Goal: Transaction & Acquisition: Purchase product/service

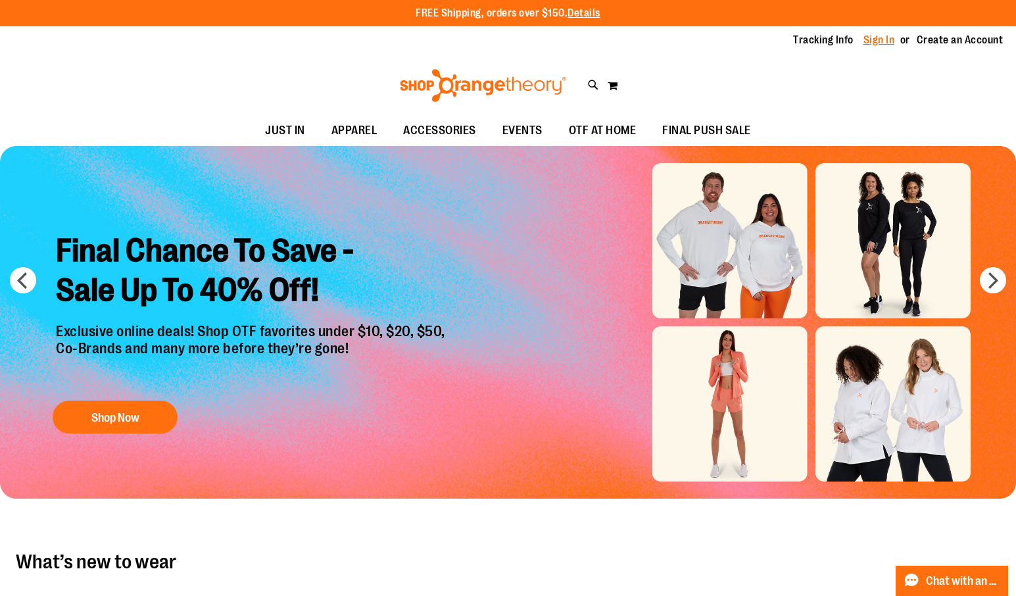
click at [881, 43] on link "Sign In" at bounding box center [879, 40] width 32 height 14
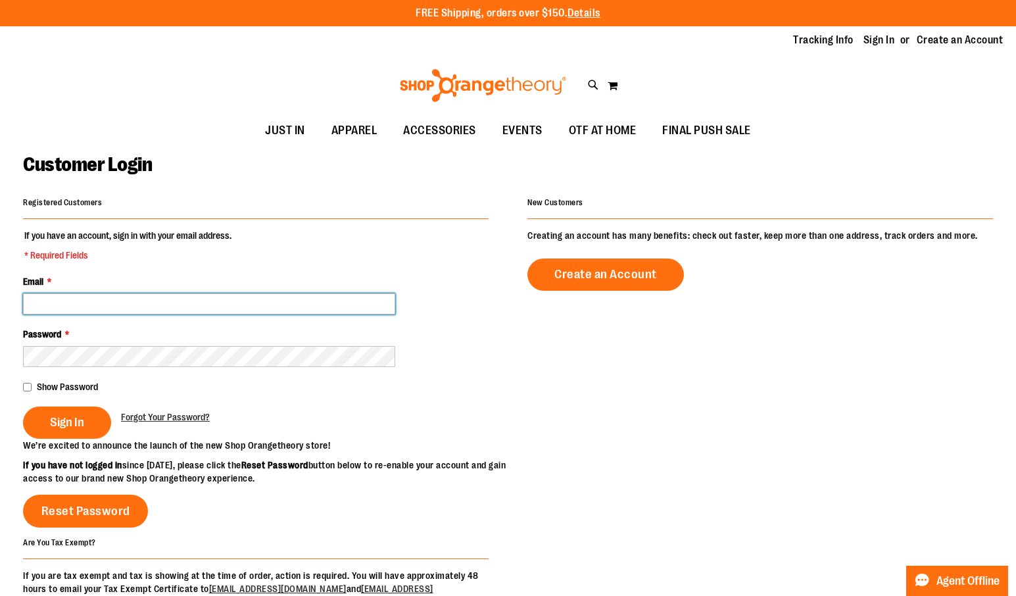
click at [148, 308] on input "Email *" at bounding box center [209, 303] width 372 height 21
type input "**********"
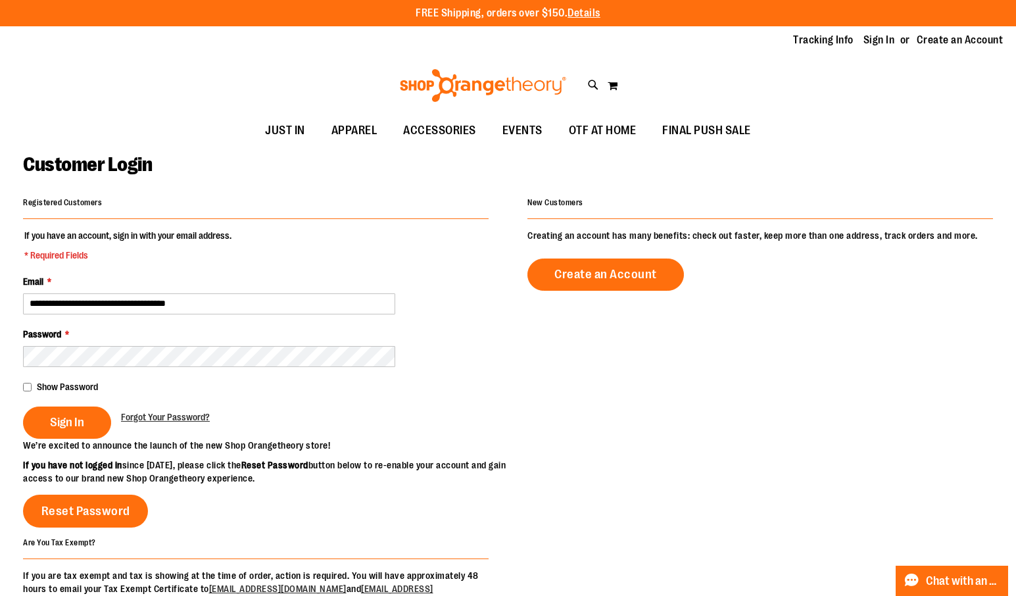
click at [23, 406] on button "Sign In" at bounding box center [67, 422] width 88 height 32
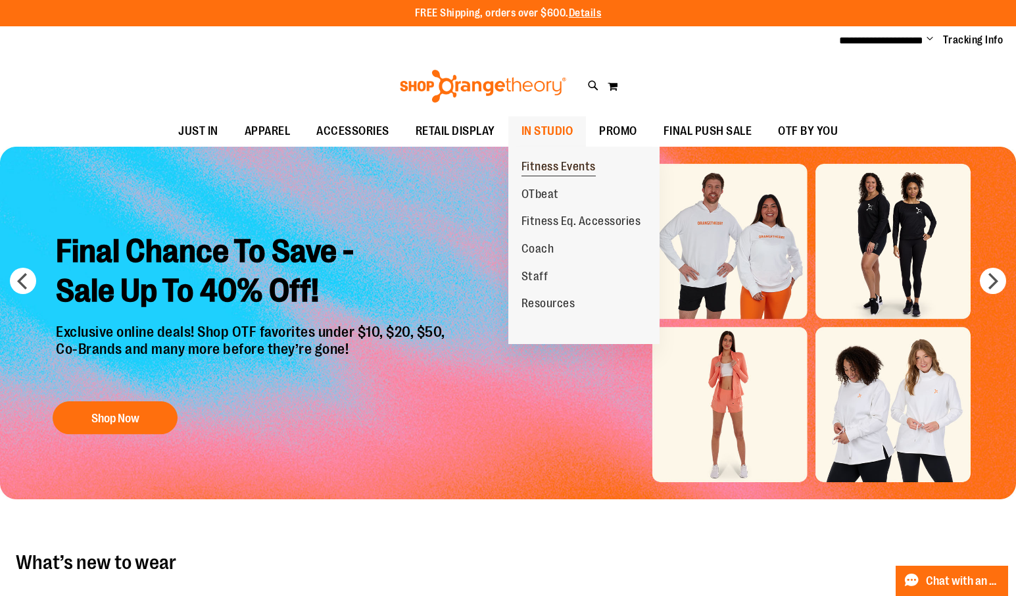
click at [557, 160] on span "Fitness Events" at bounding box center [558, 168] width 74 height 16
click at [554, 128] on span "IN STUDIO" at bounding box center [547, 131] width 52 height 30
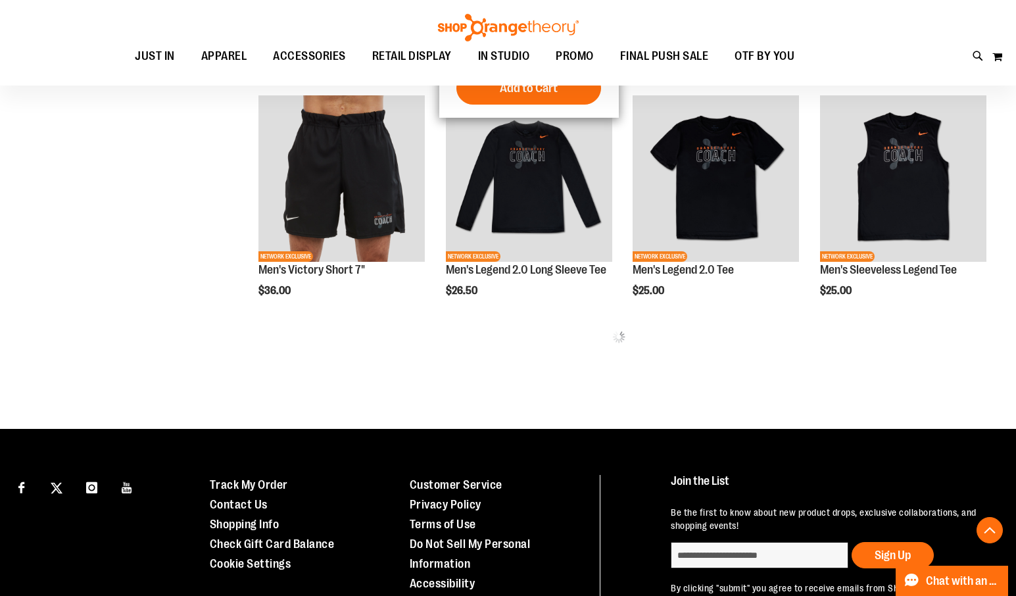
scroll to position [722, 0]
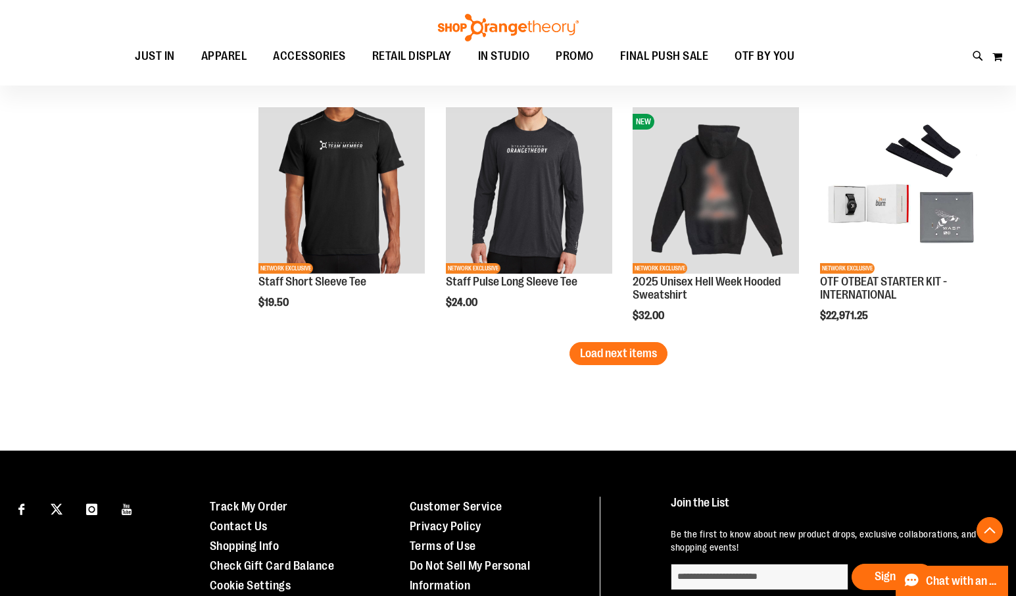
scroll to position [2217, 0]
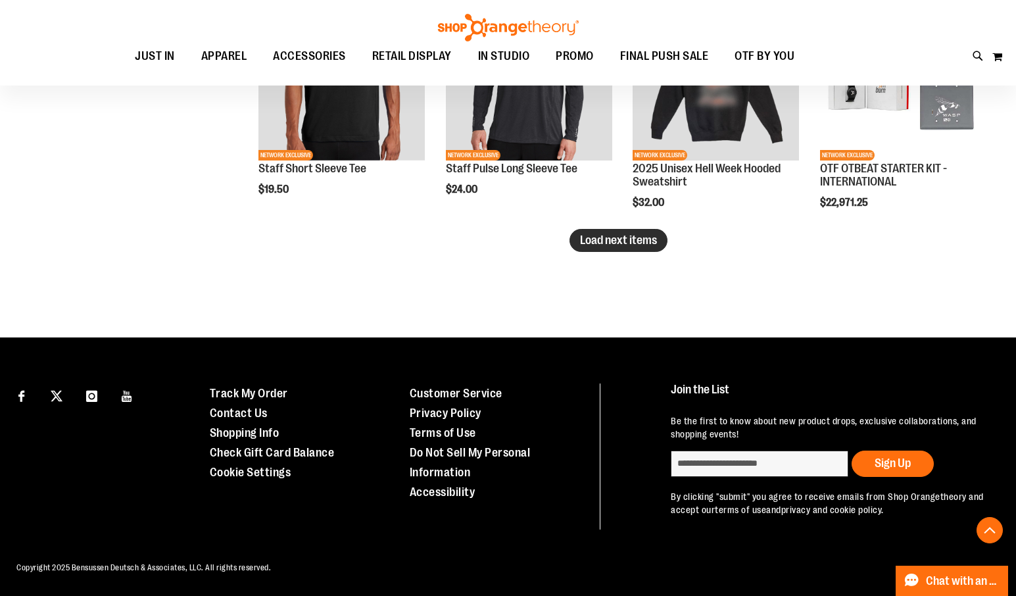
click at [593, 233] on span "Load next items" at bounding box center [618, 239] width 77 height 13
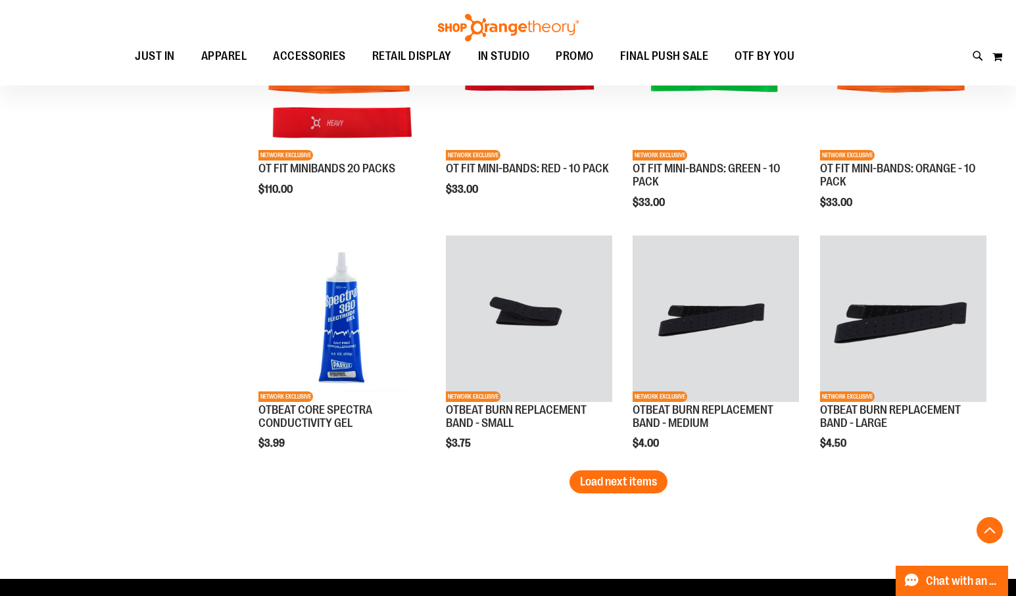
scroll to position [2678, 0]
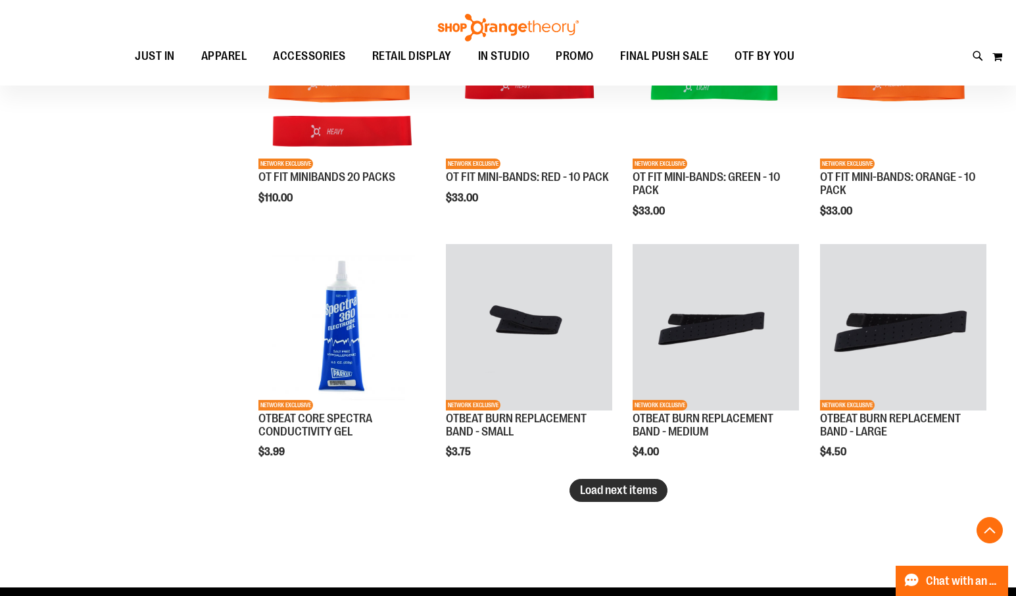
click at [651, 495] on span "Load next items" at bounding box center [618, 489] width 77 height 13
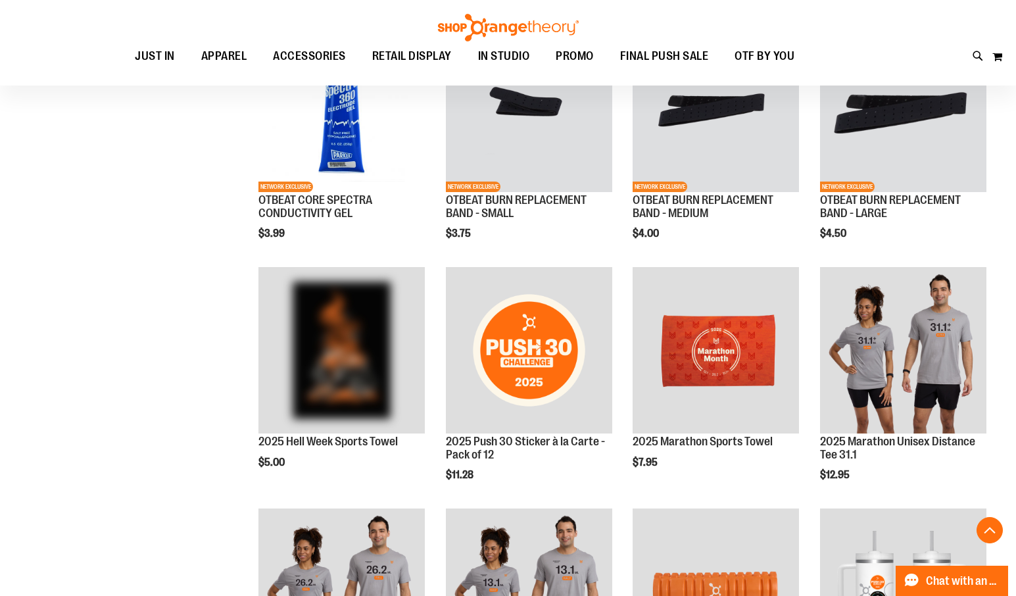
scroll to position [3072, 0]
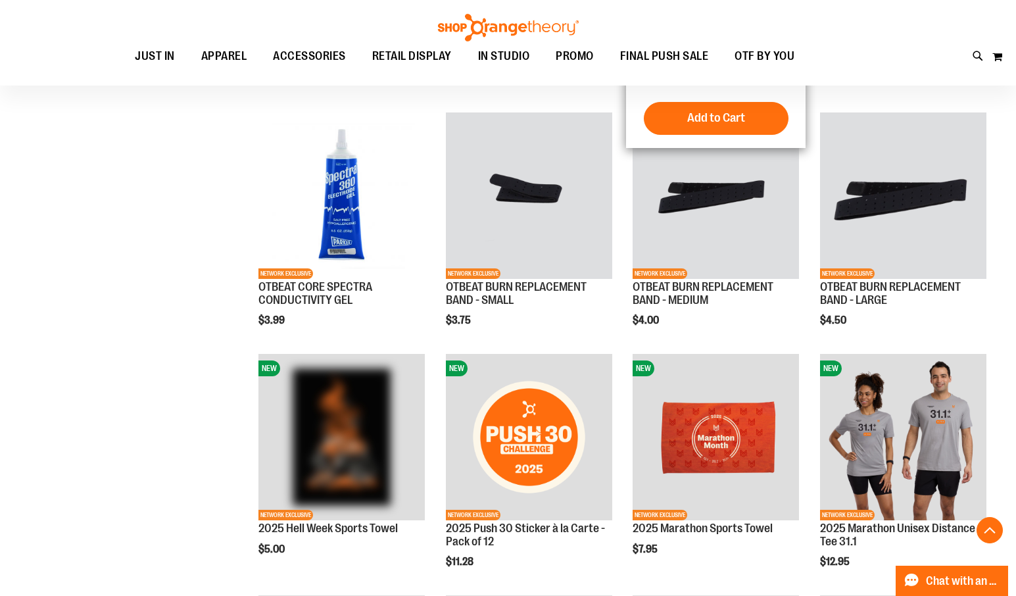
scroll to position [2589, 0]
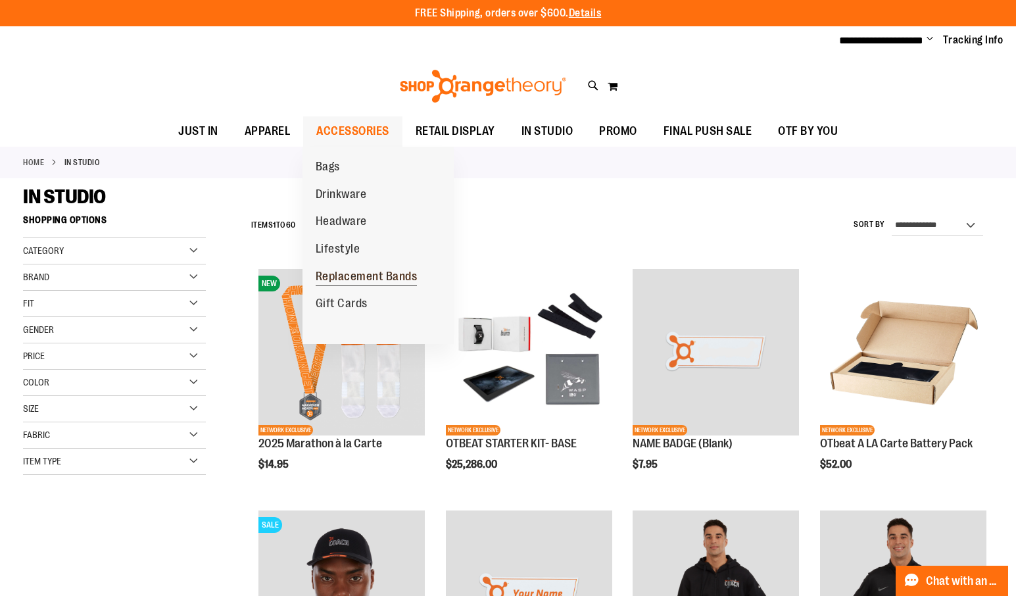
click at [345, 278] on span "Replacement Bands" at bounding box center [367, 278] width 102 height 16
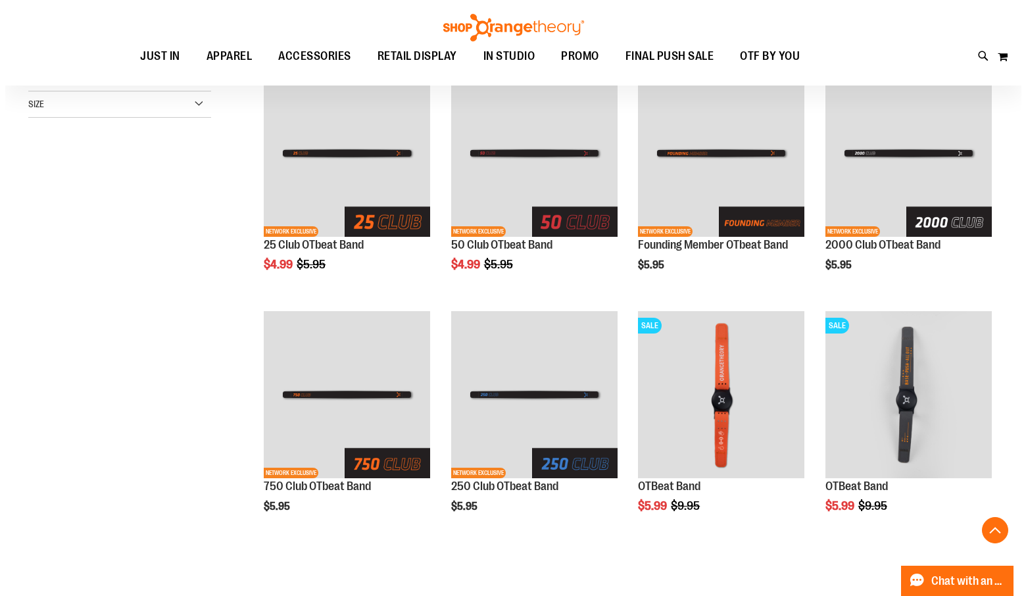
scroll to position [176, 0]
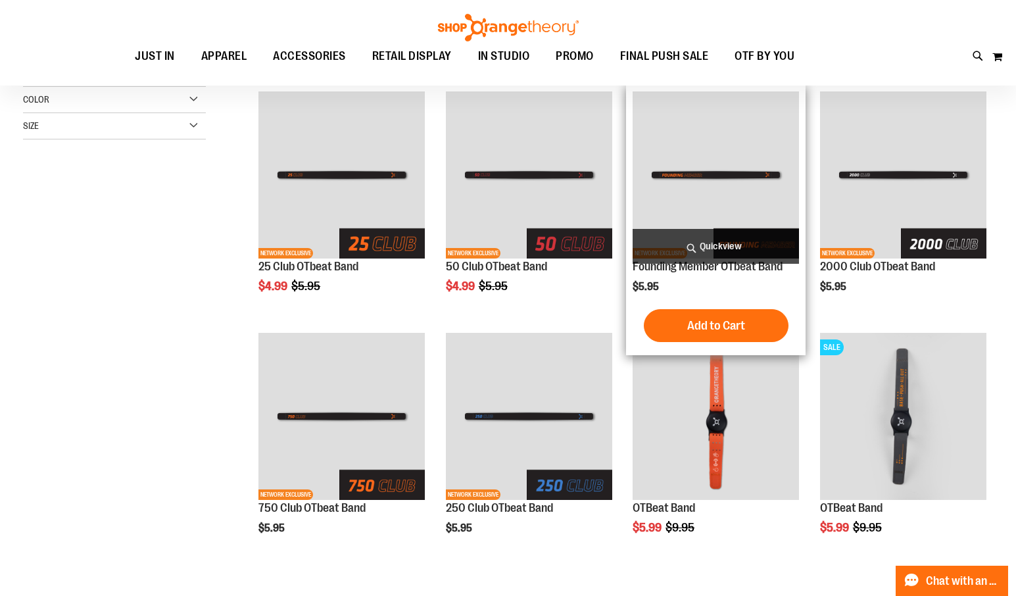
click at [719, 243] on span "Quickview" at bounding box center [715, 246] width 166 height 35
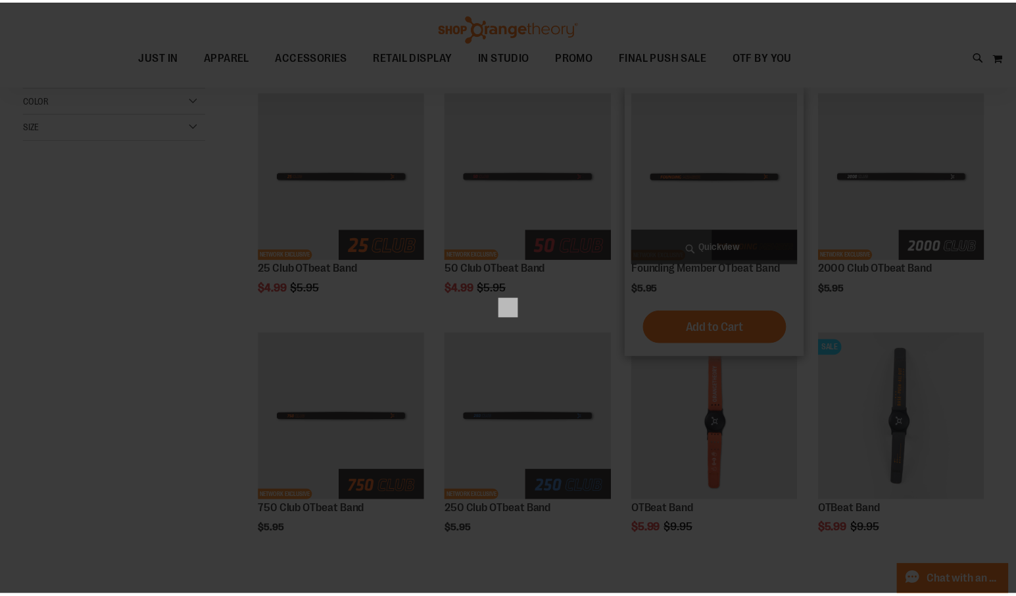
scroll to position [0, 0]
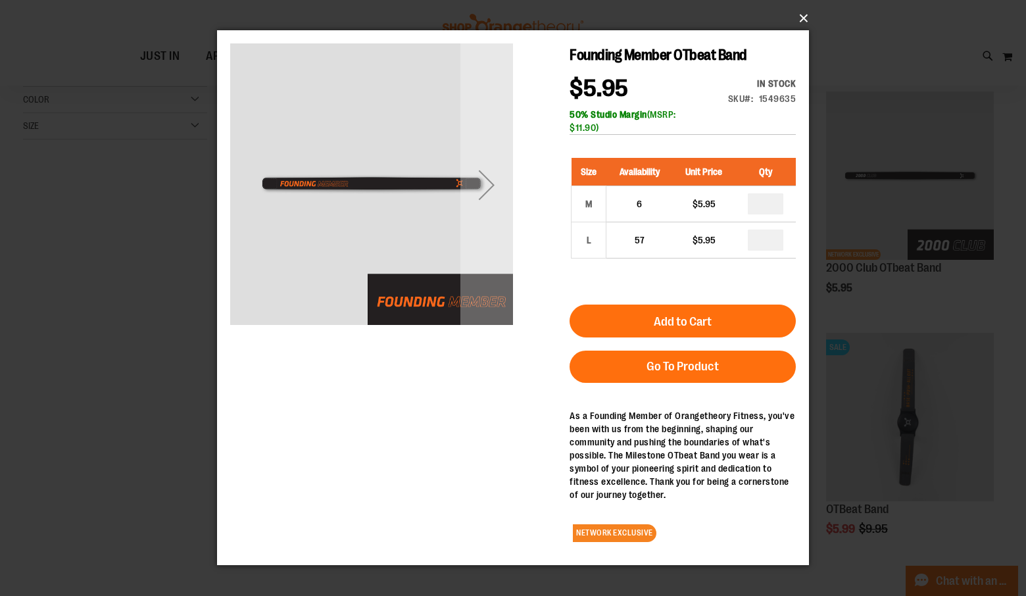
click at [803, 14] on button "×" at bounding box center [517, 18] width 592 height 29
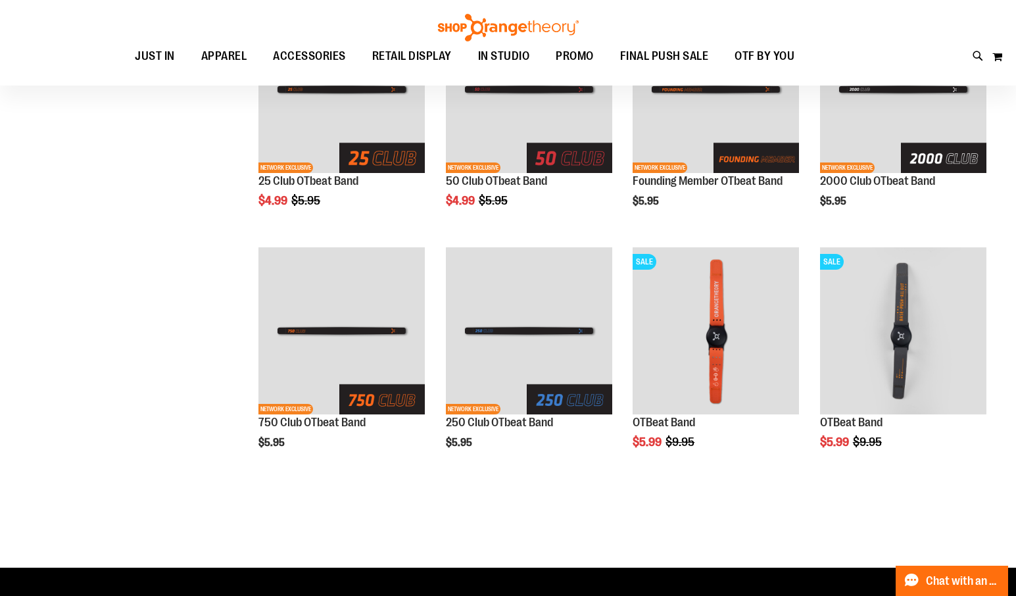
scroll to position [262, 0]
